Goal: Task Accomplishment & Management: Use online tool/utility

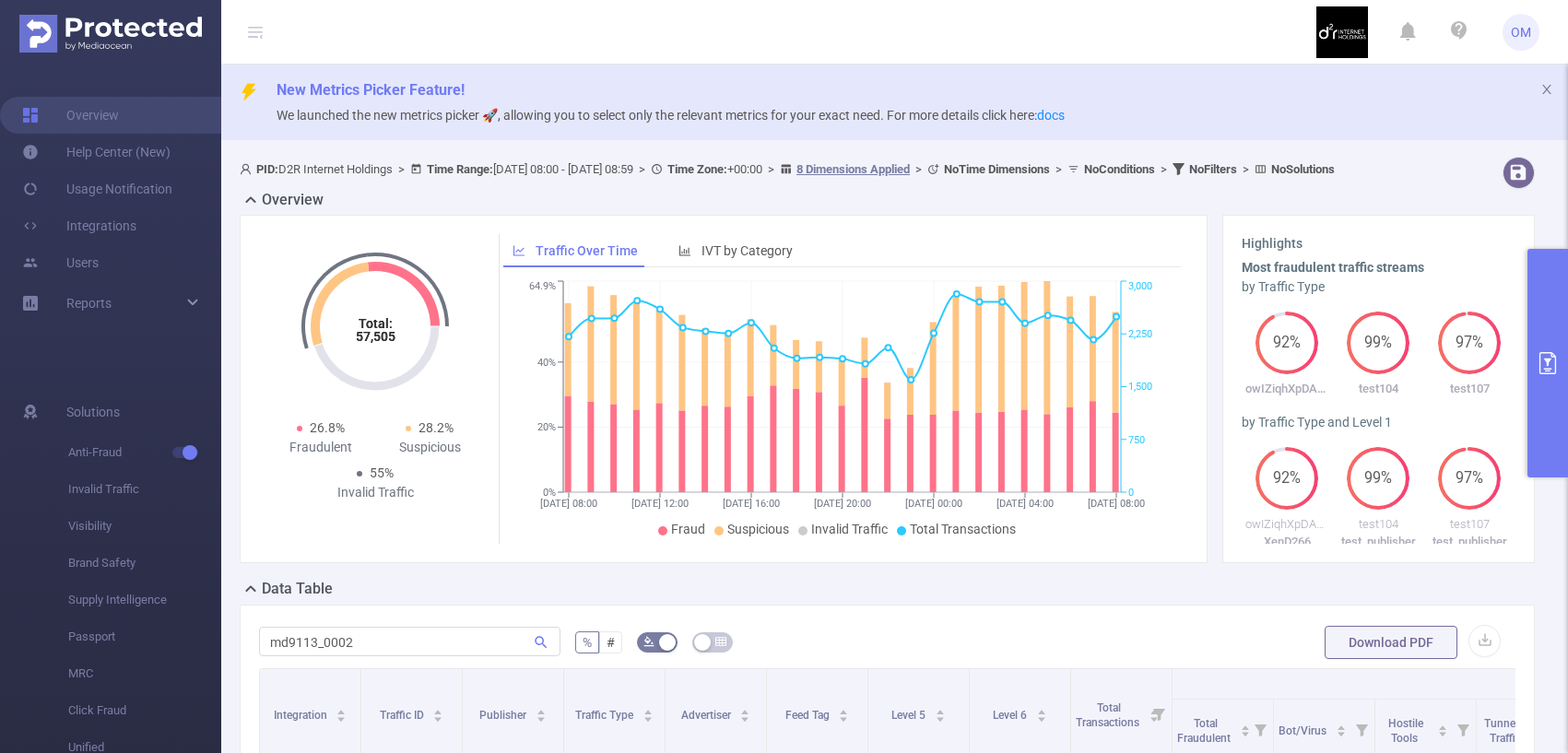
scroll to position [319, 0]
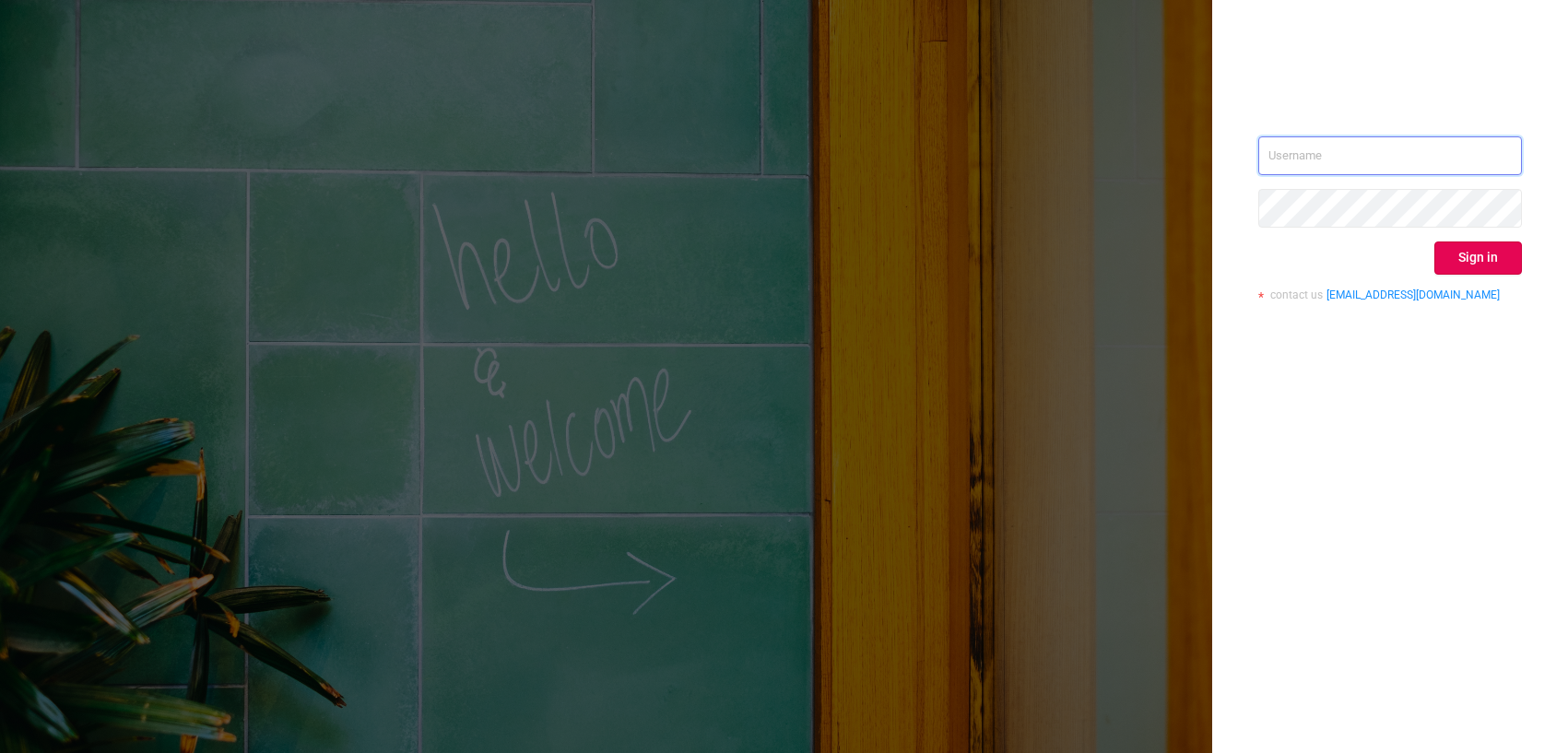
click at [1363, 143] on input "text" at bounding box center [1390, 156] width 264 height 39
type input "o@[DOMAIN_NAME]"
click at [1472, 265] on button "Sign in" at bounding box center [1478, 258] width 87 height 33
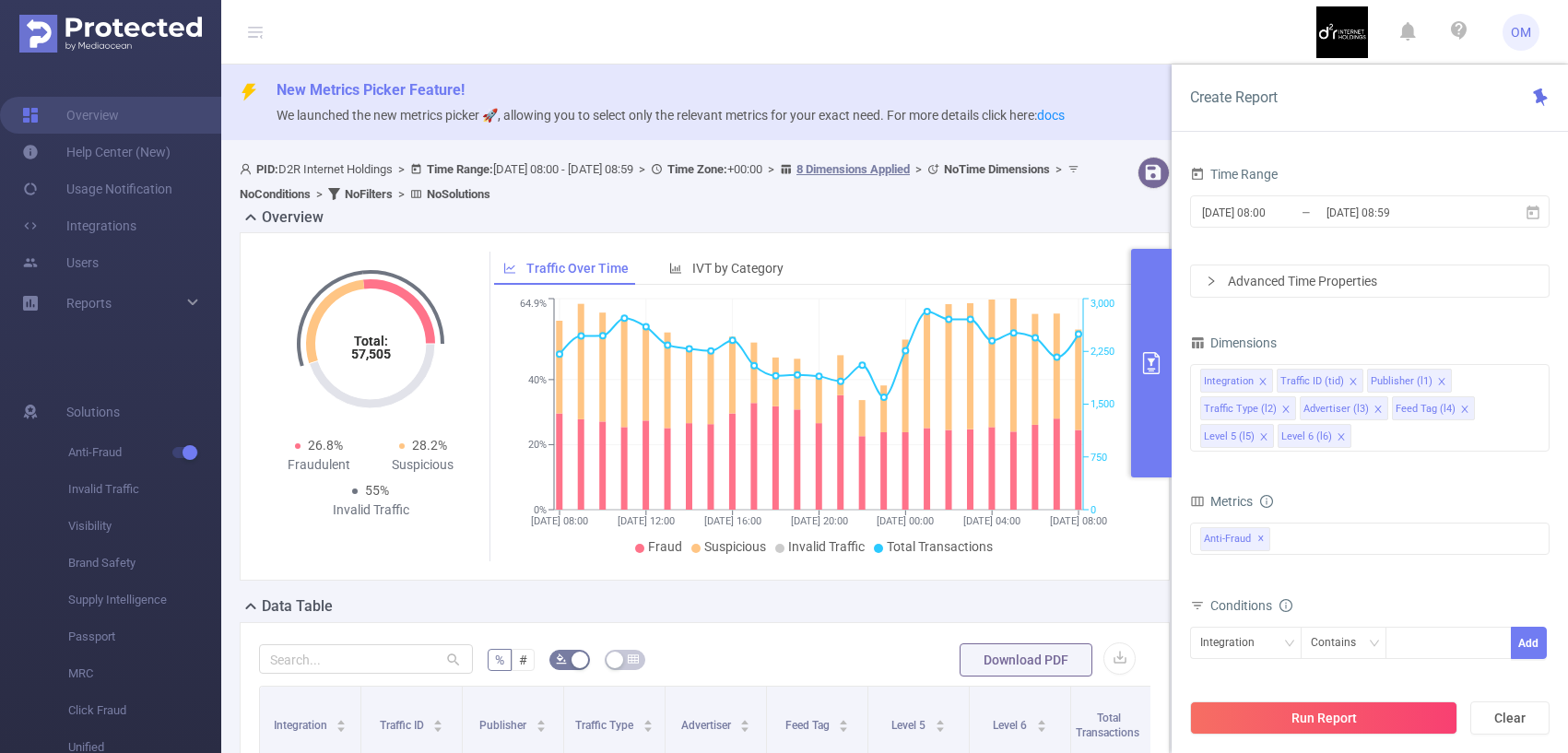
click at [1413, 191] on div "Time Range" at bounding box center [1370, 176] width 359 height 30
click at [1386, 217] on input "[DATE] 08:59" at bounding box center [1399, 213] width 150 height 25
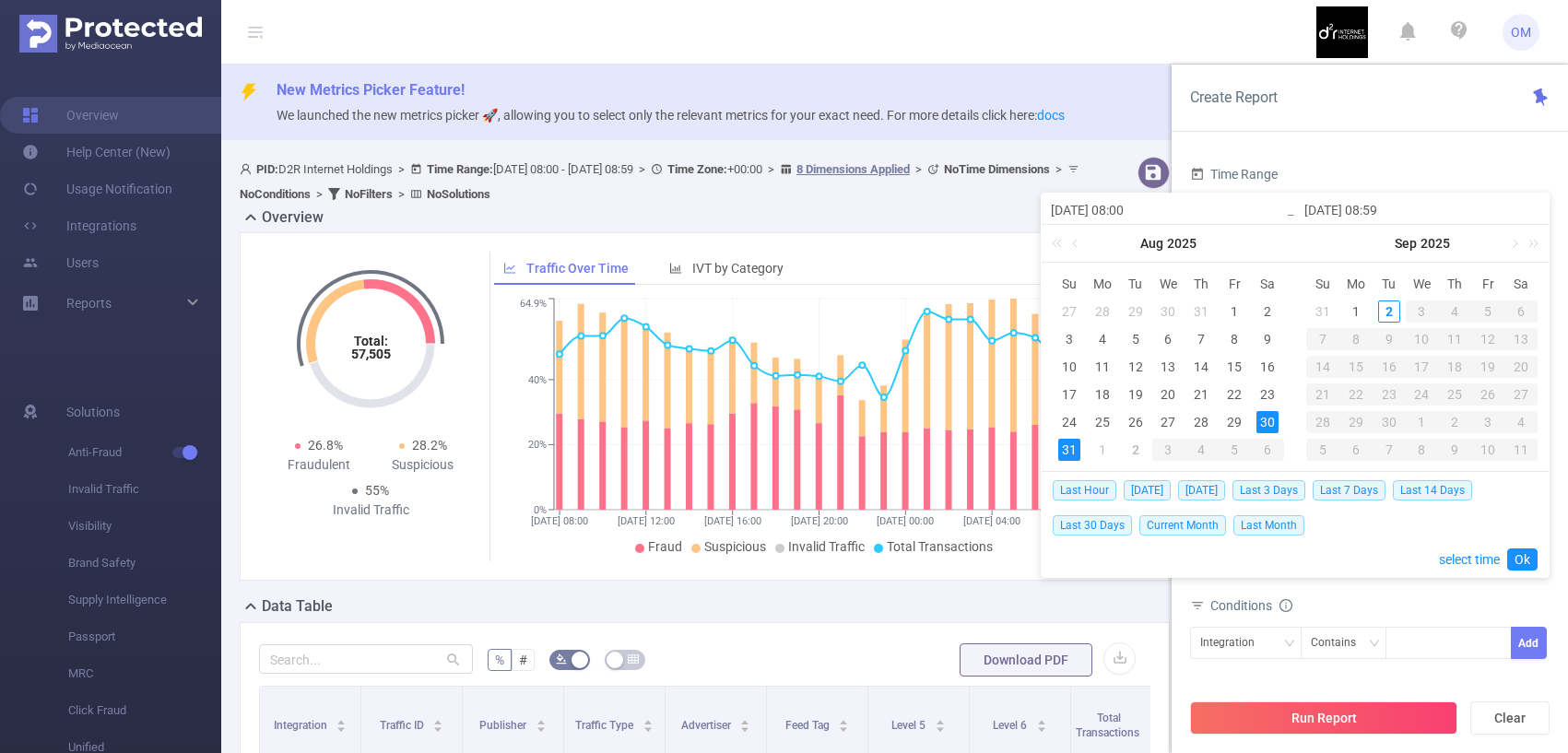
click at [1103, 446] on div "1" at bounding box center [1102, 449] width 22 height 22
click at [1394, 310] on div "2" at bounding box center [1388, 311] width 22 height 22
type input "2025-09-01 08:00"
type input "2025-09-02 08:59"
type input "2025-09-01 08:00"
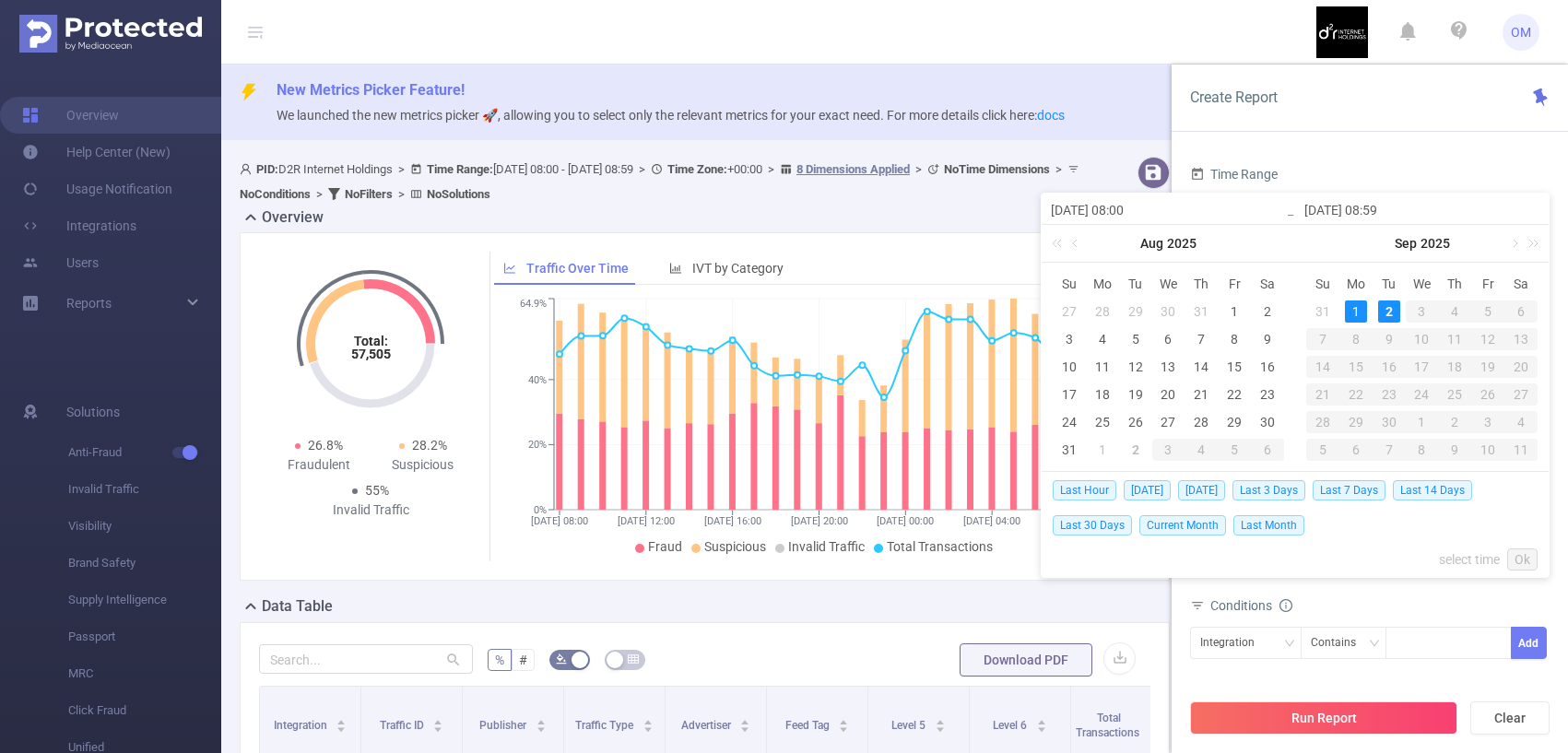
type input "2025-09-02 08:59"
click at [1251, 707] on button "Run Report" at bounding box center [1323, 718] width 267 height 33
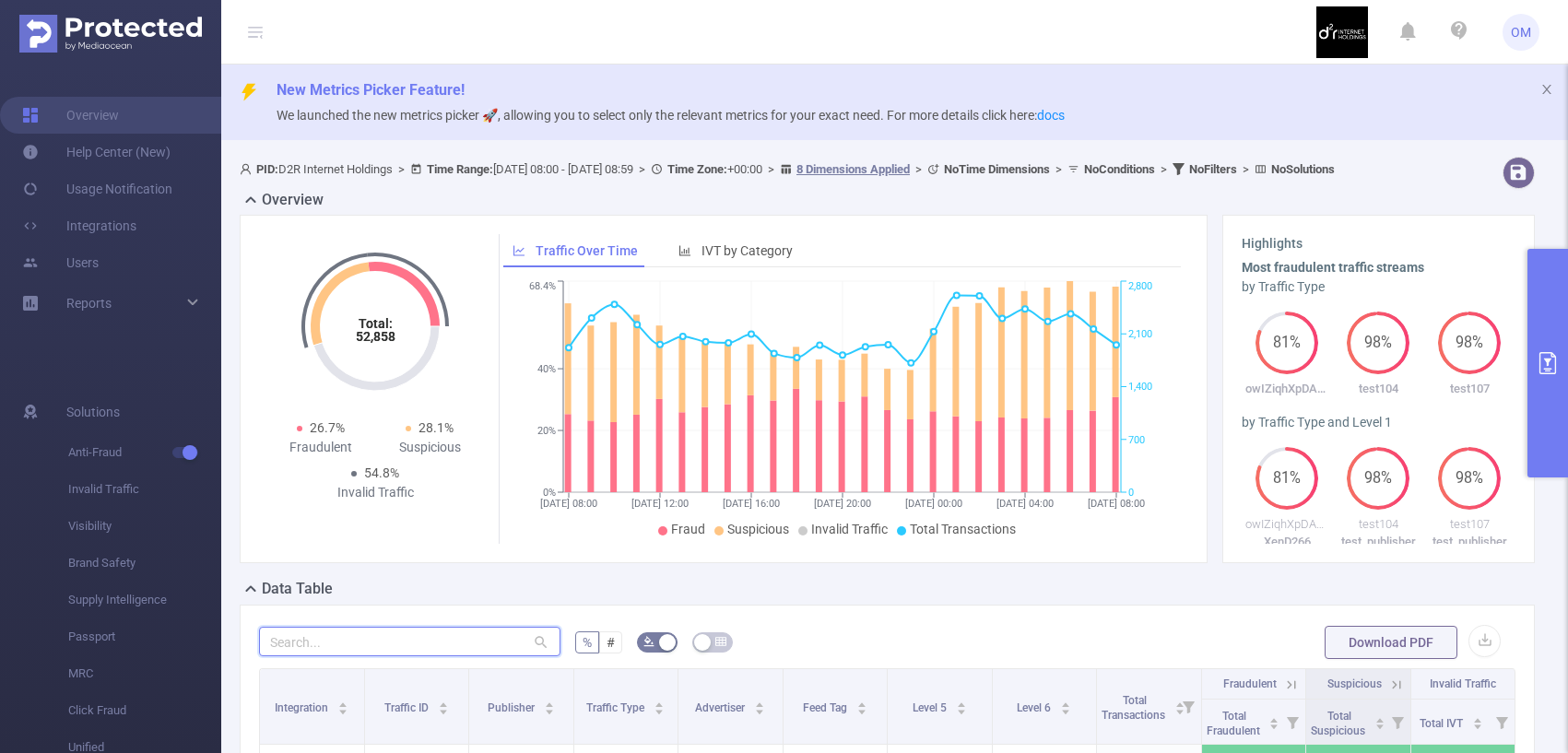
click at [291, 656] on input "text" at bounding box center [410, 641] width 301 height 29
paste input "aden2s87_0560"
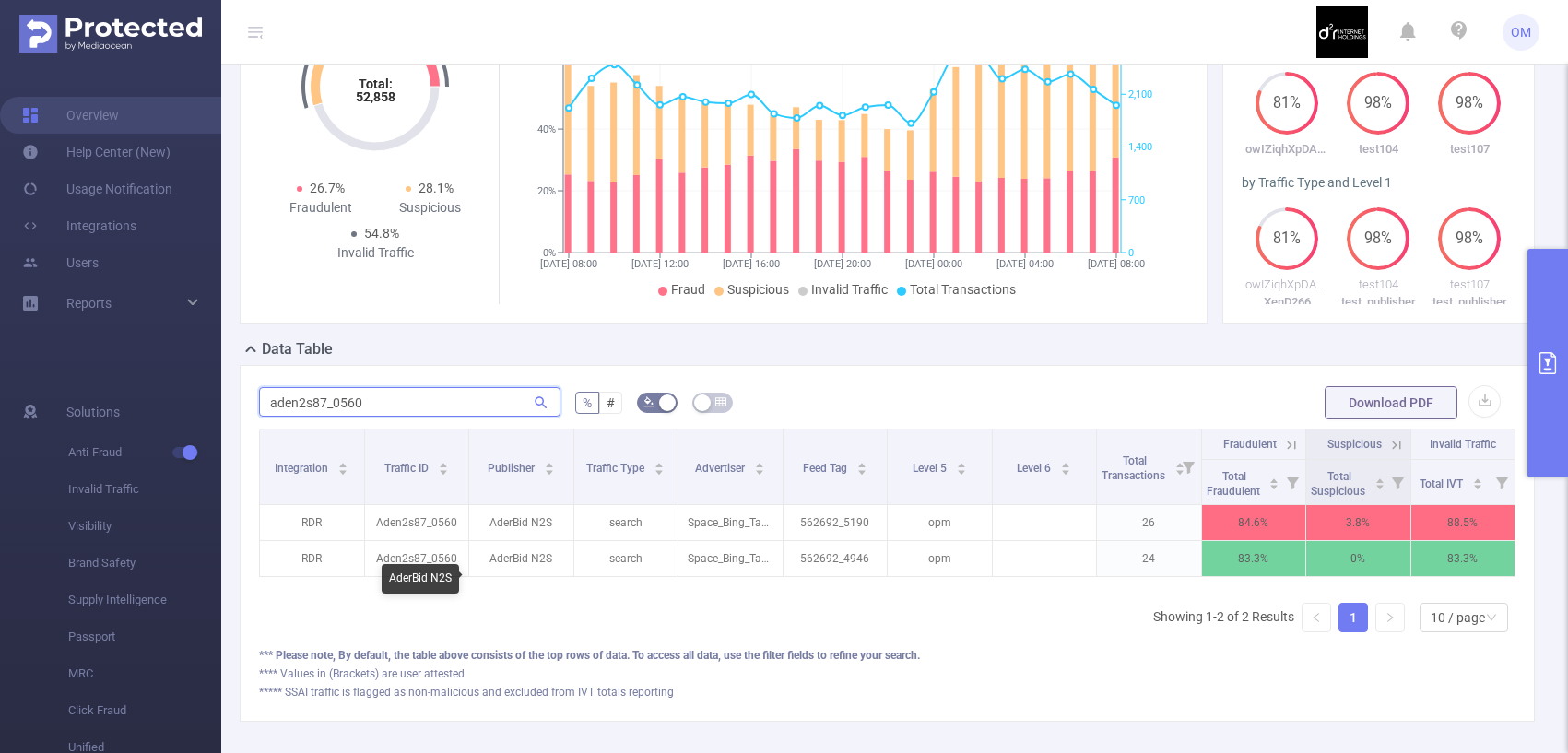
scroll to position [248, 0]
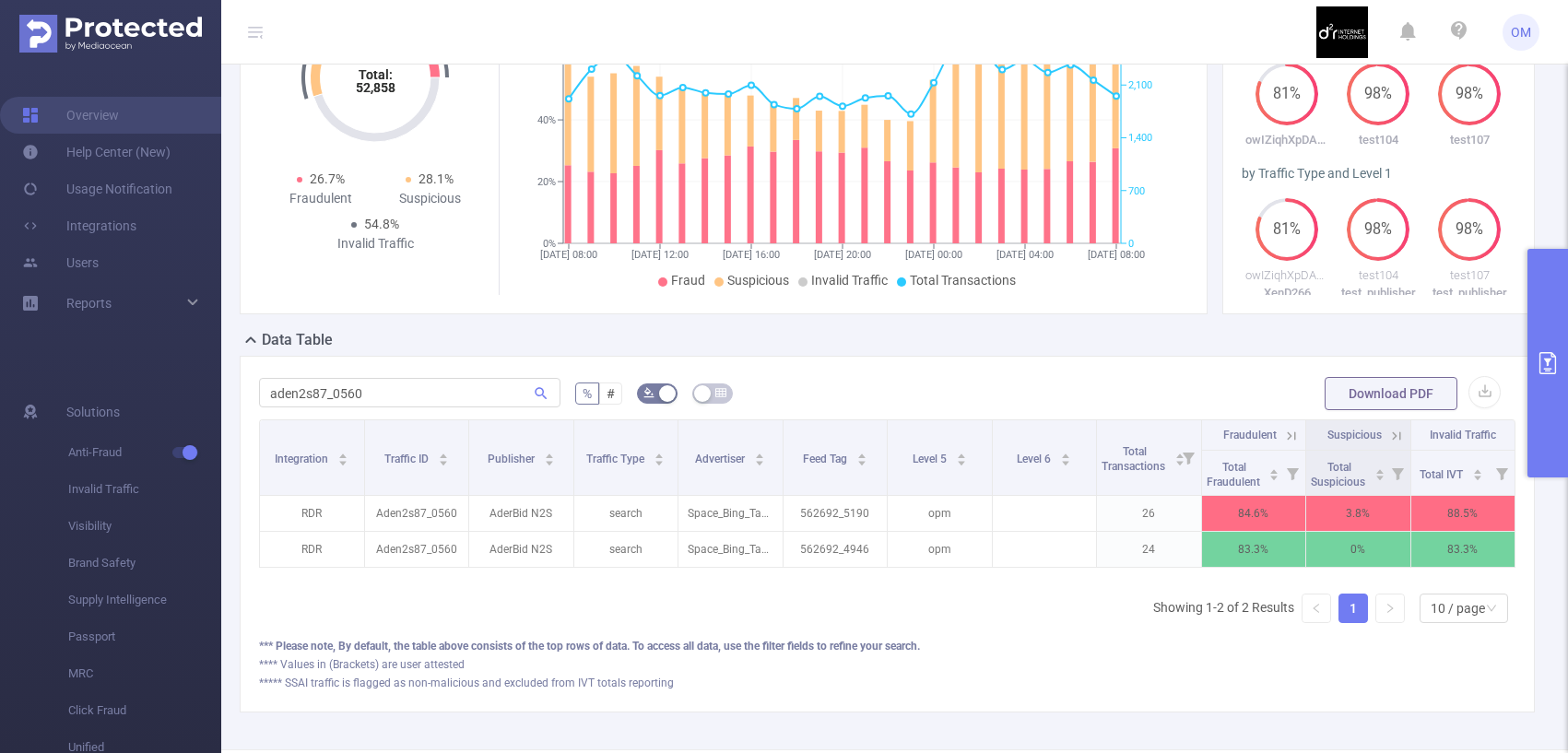
click at [1295, 440] on icon at bounding box center [1291, 435] width 9 height 9
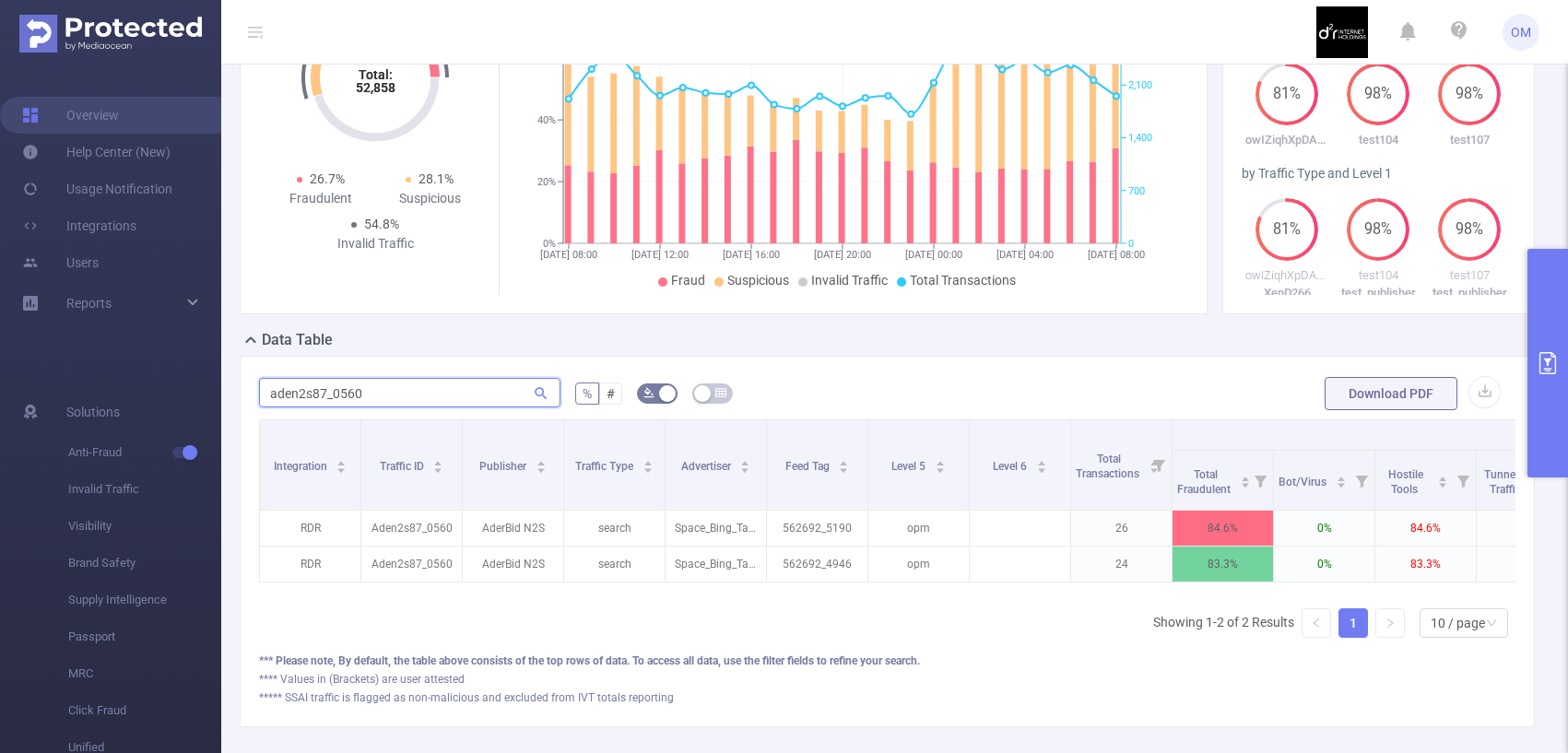
click at [410, 408] on input "aden2s87_0560" at bounding box center [410, 392] width 301 height 29
paste input "md9113_0002"
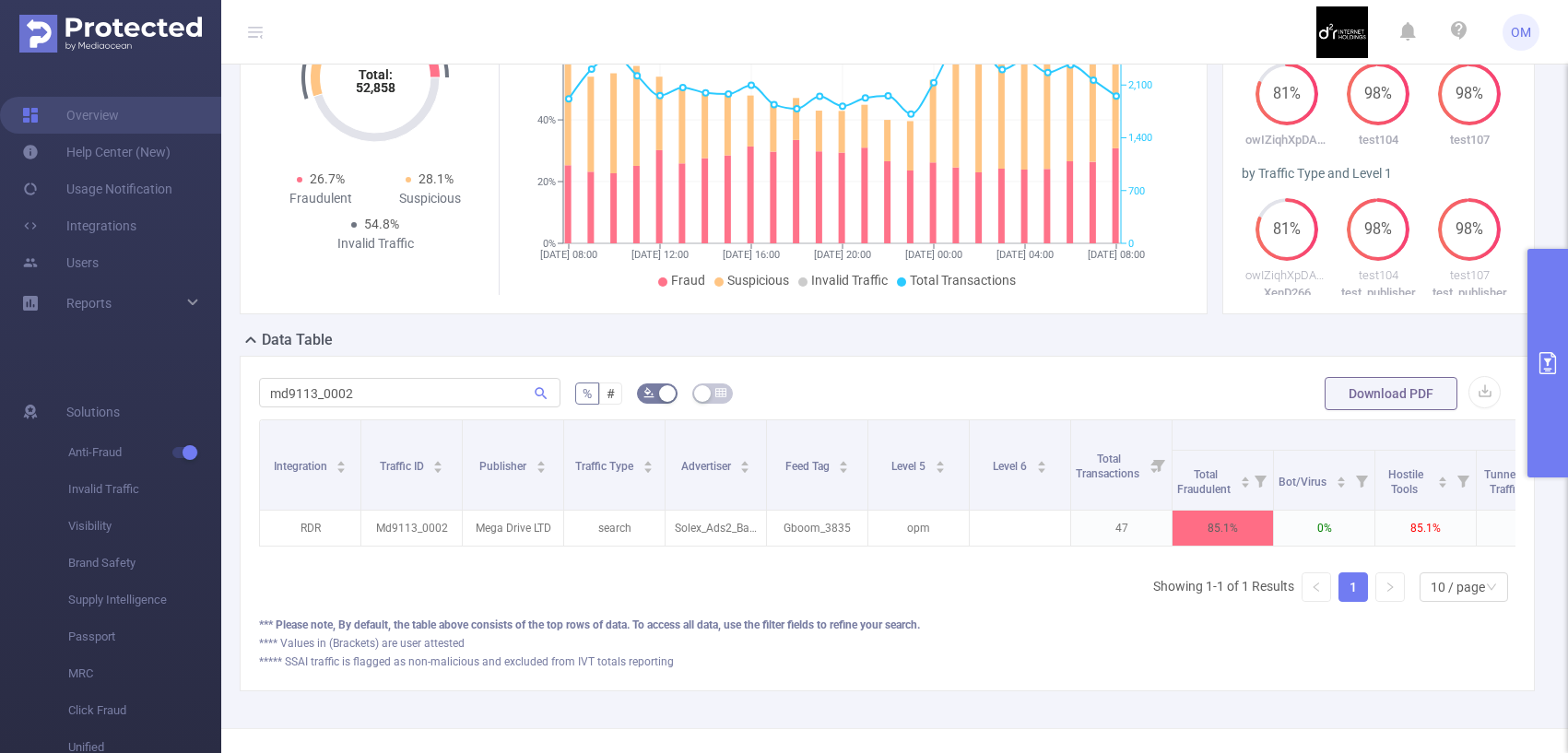
click at [318, 389] on div "md9113_0002 % # Download PDF Integration Traffic ID Publisher Traffic Type Adve…" at bounding box center [887, 523] width 1295 height 336
click at [313, 404] on input "md9113_0002" at bounding box center [410, 392] width 301 height 29
paste input "x3432er_013"
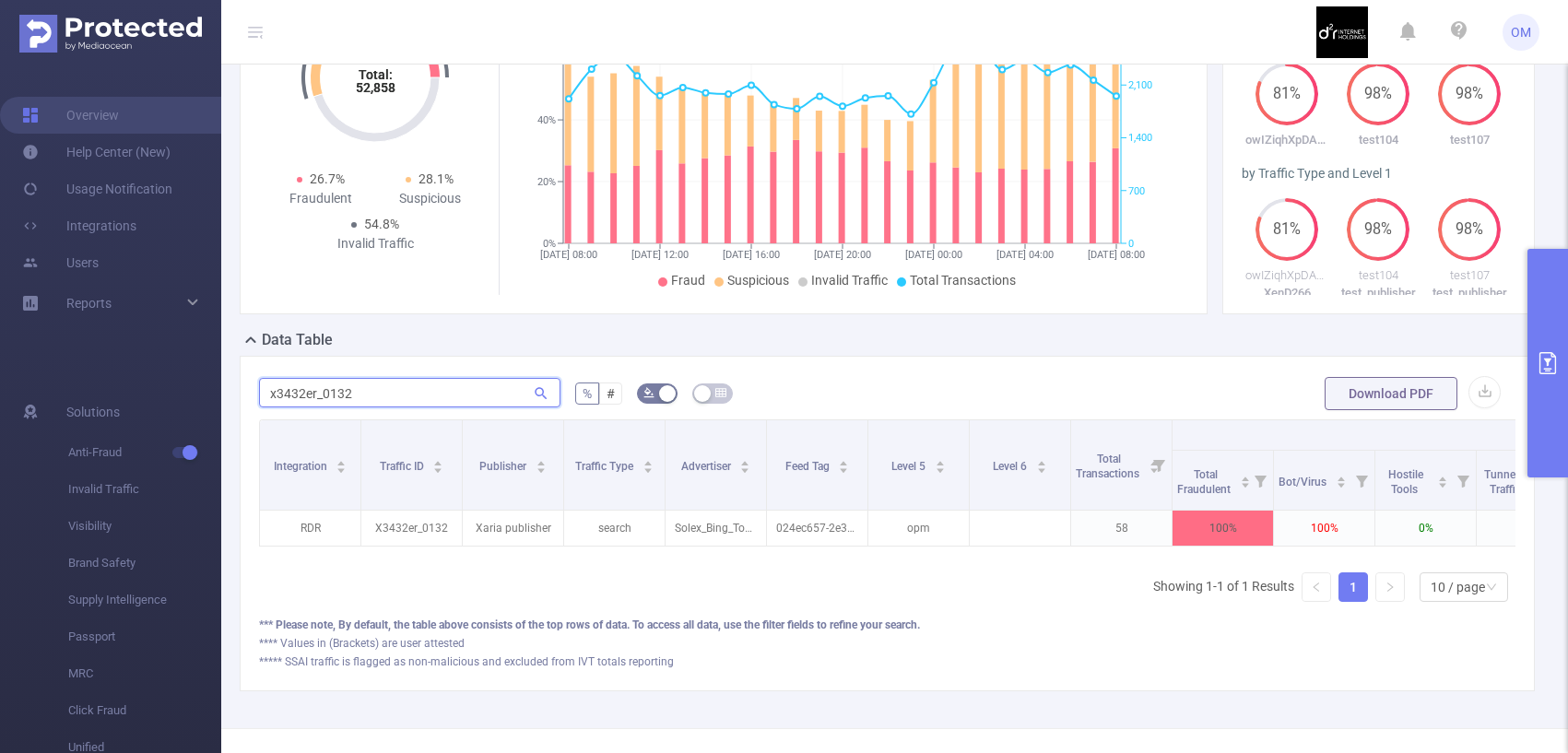
paste input "er2332w_0228"
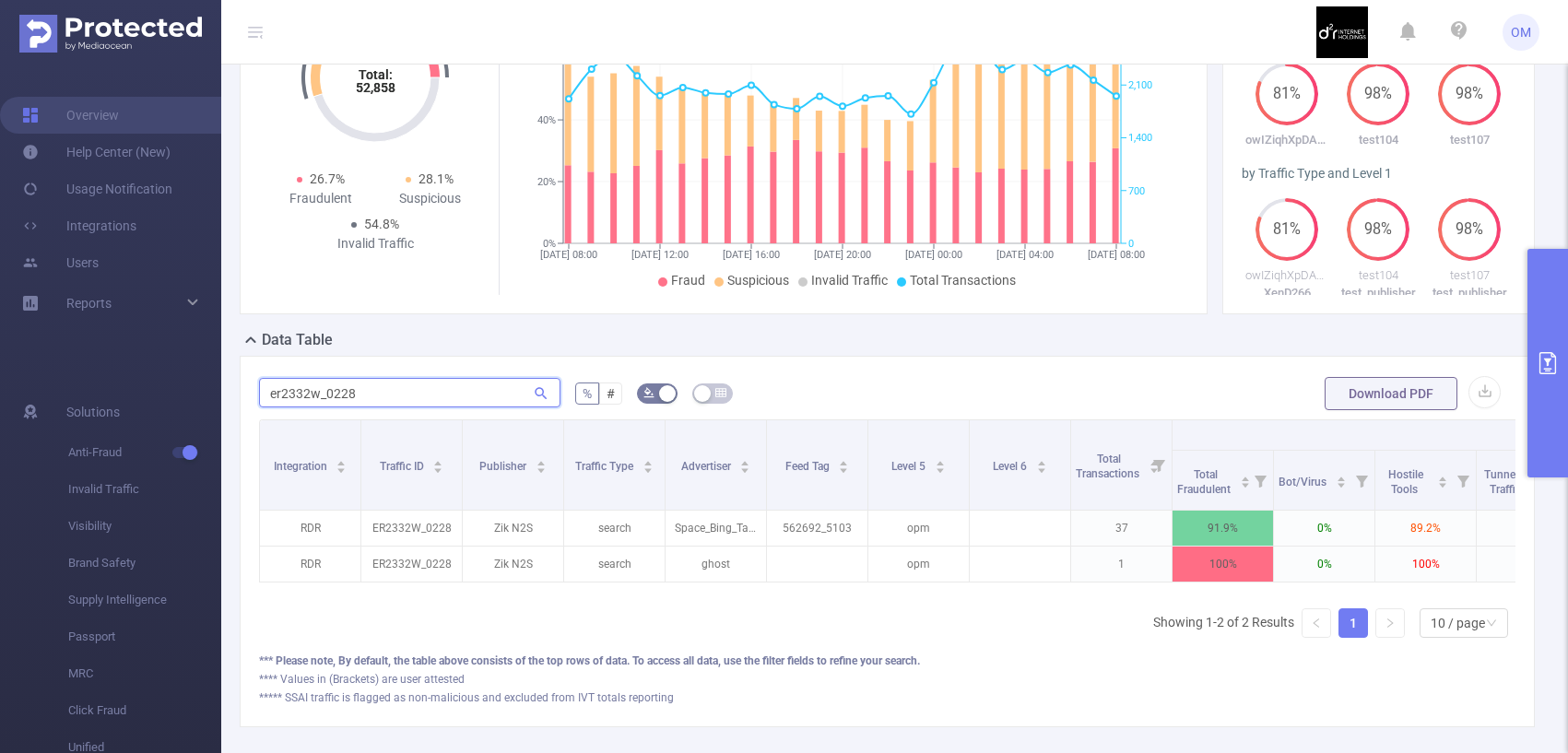
type input "er2332w_0228"
